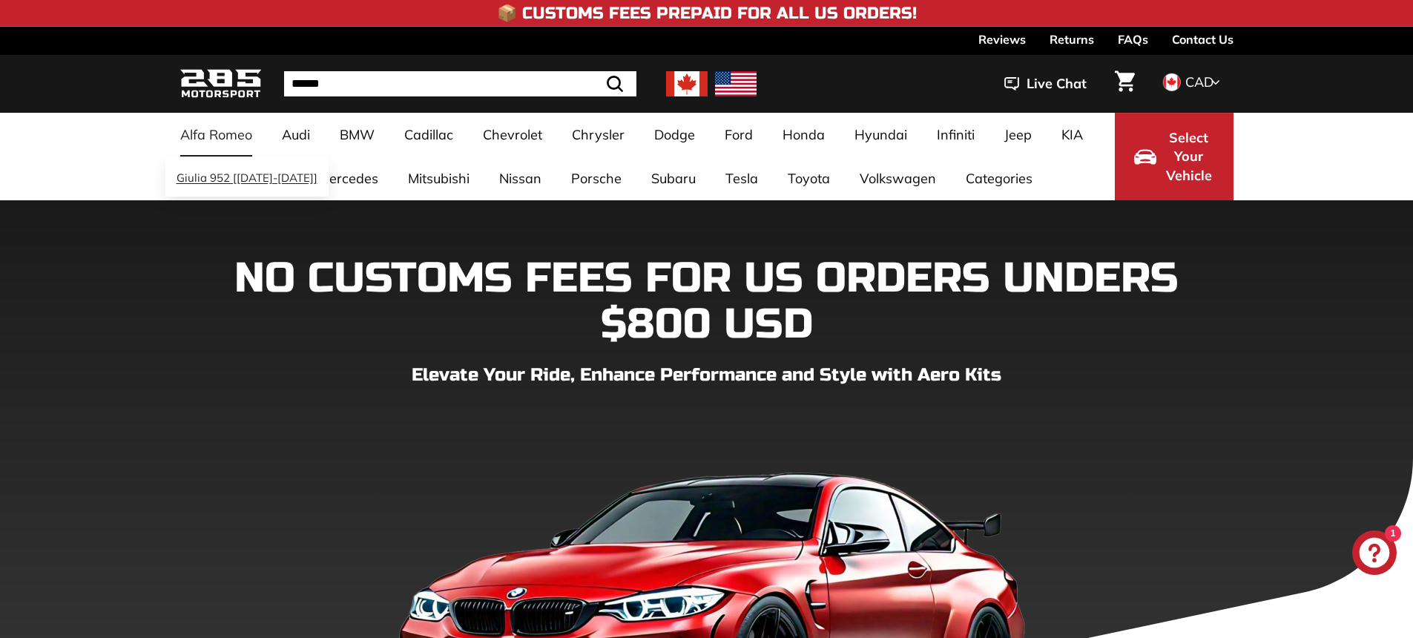
click at [219, 179] on link "Giulia 952 [[DATE]-[DATE]]" at bounding box center [246, 178] width 163 height 29
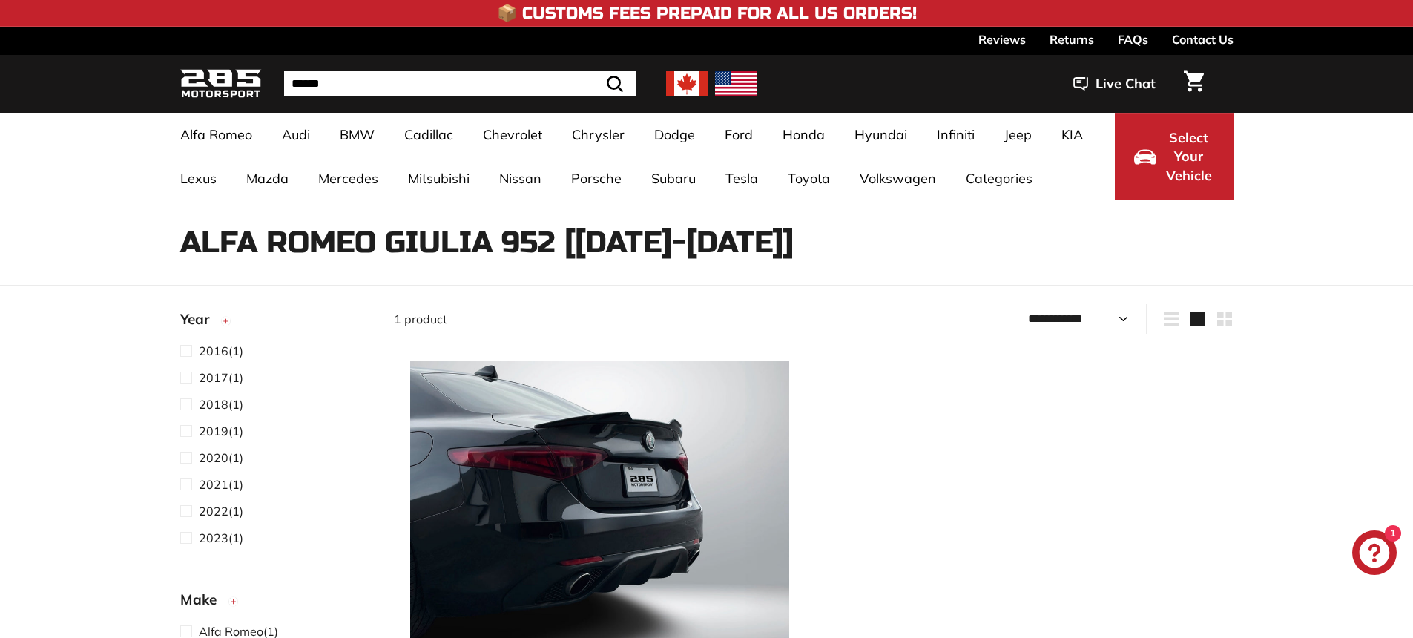
select select "**********"
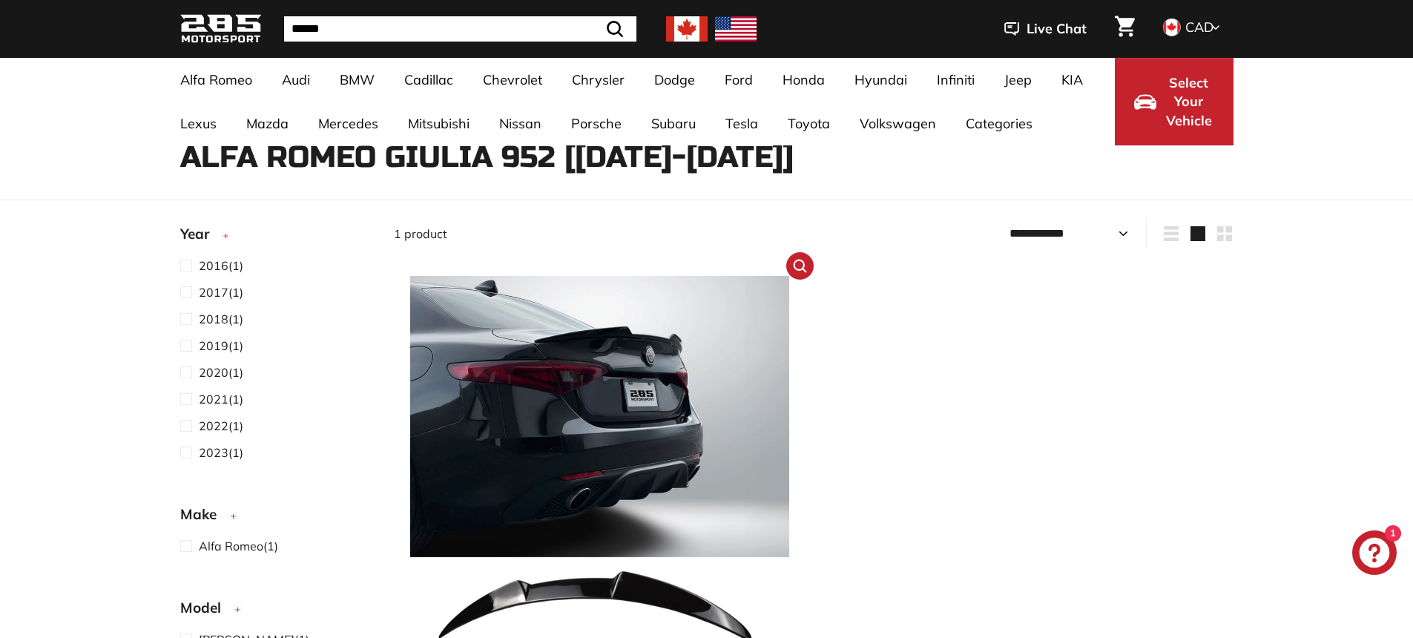
scroll to position [303, 0]
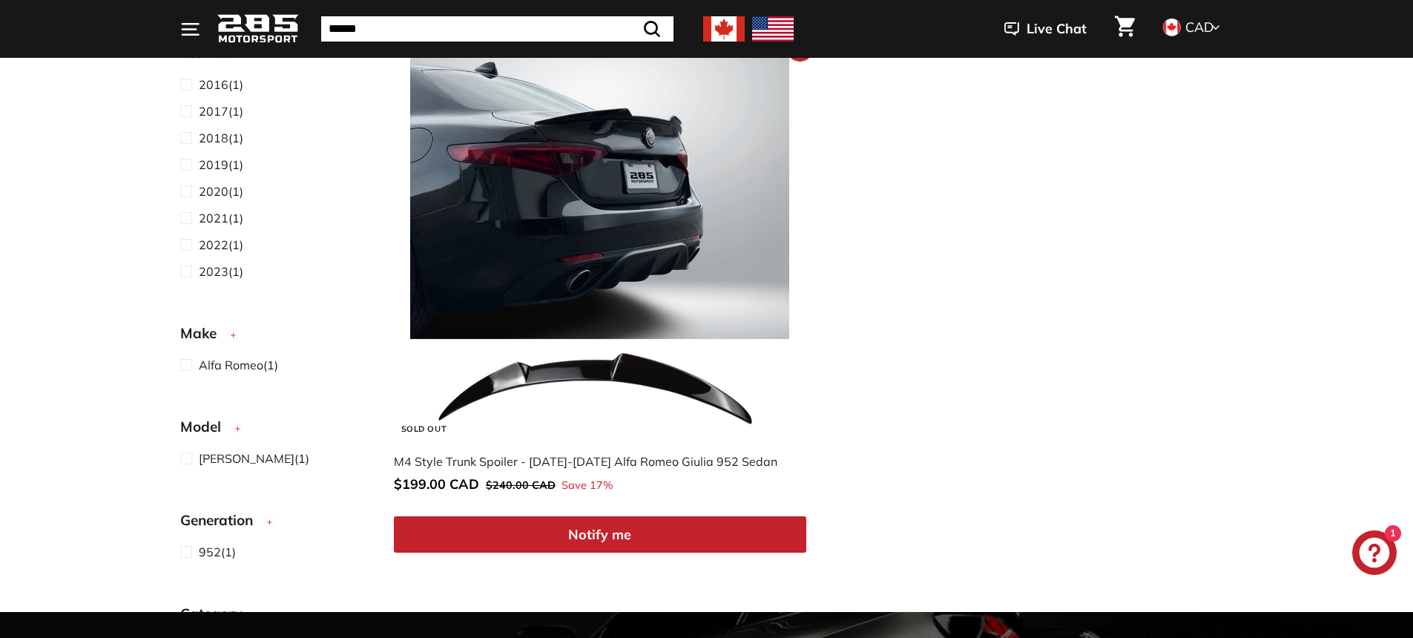
click at [553, 308] on img at bounding box center [599, 247] width 379 height 379
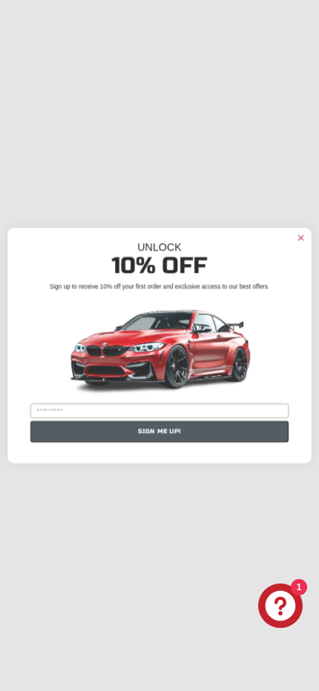
scroll to position [1929, 0]
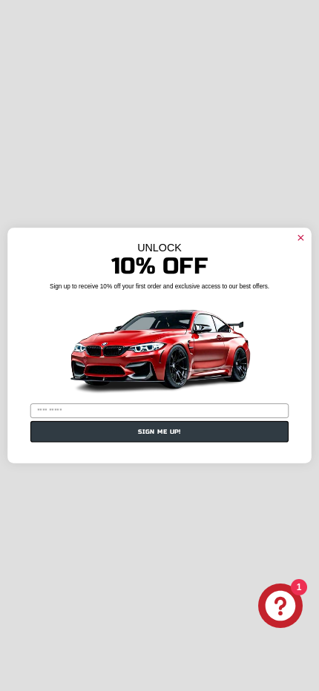
click at [298, 237] on circle "Close dialog" at bounding box center [301, 238] width 12 height 12
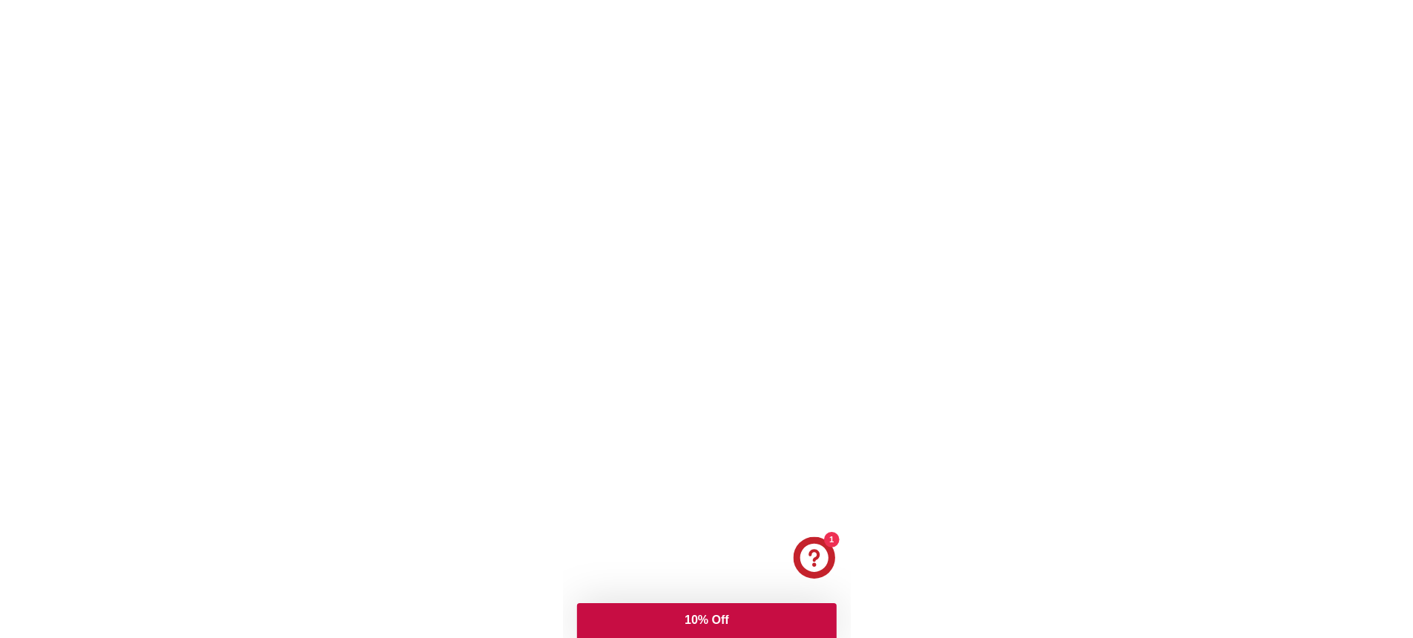
scroll to position [2345, 0]
